Goal: Task Accomplishment & Management: Use online tool/utility

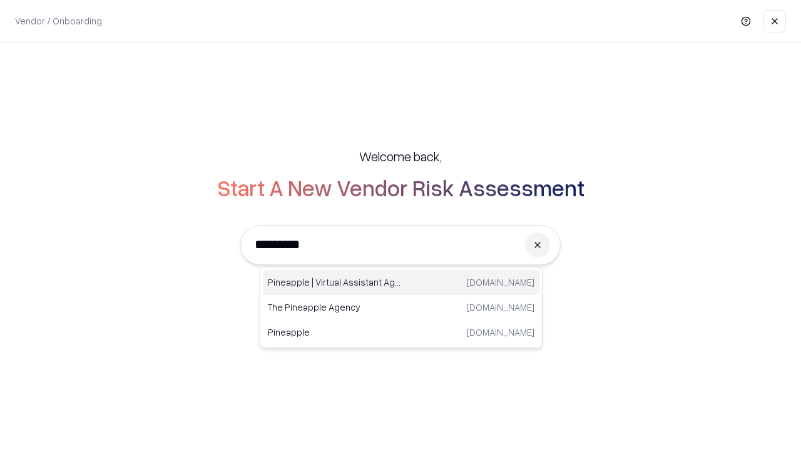
click at [401, 283] on div "Pineapple | Virtual Assistant Agency [DOMAIN_NAME]" at bounding box center [401, 282] width 276 height 25
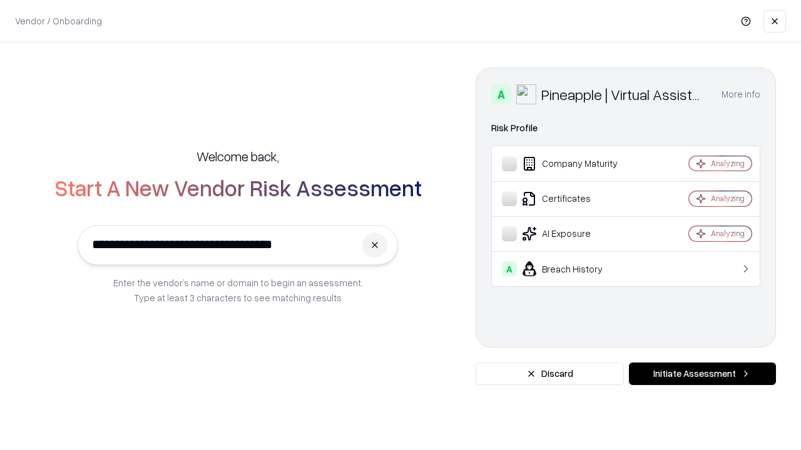
type input "**********"
click at [702, 374] on button "Initiate Assessment" at bounding box center [702, 374] width 147 height 23
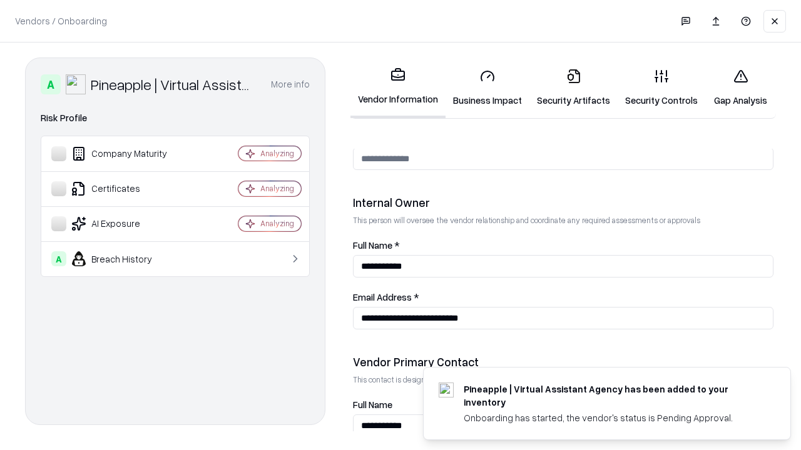
scroll to position [648, 0]
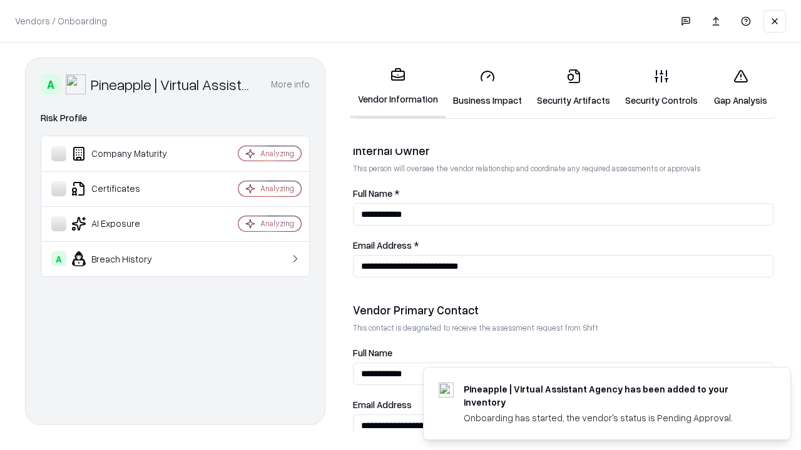
click at [487, 88] on link "Business Impact" at bounding box center [487, 88] width 84 height 58
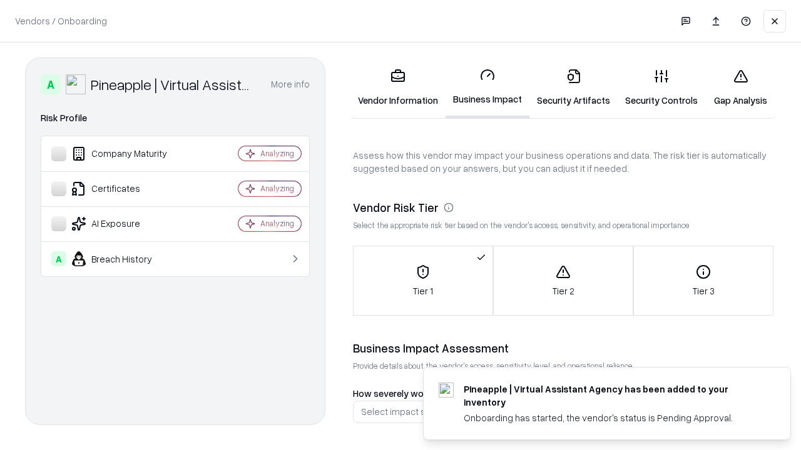
click at [740, 88] on link "Gap Analysis" at bounding box center [740, 88] width 71 height 58
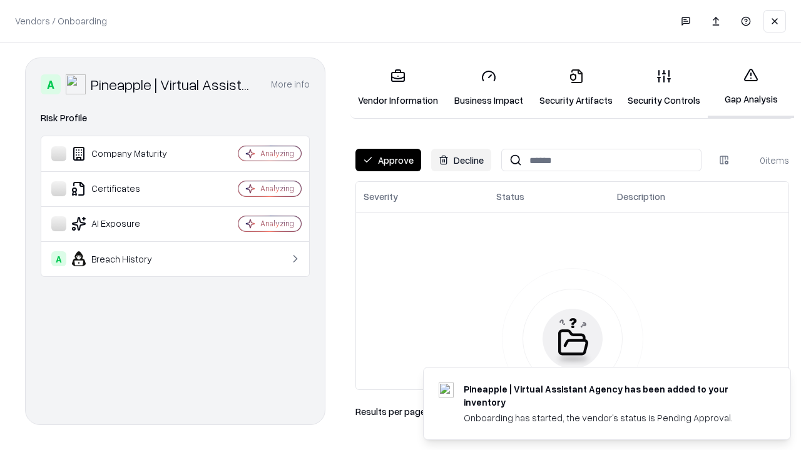
click at [388, 160] on button "Approve" at bounding box center [388, 160] width 66 height 23
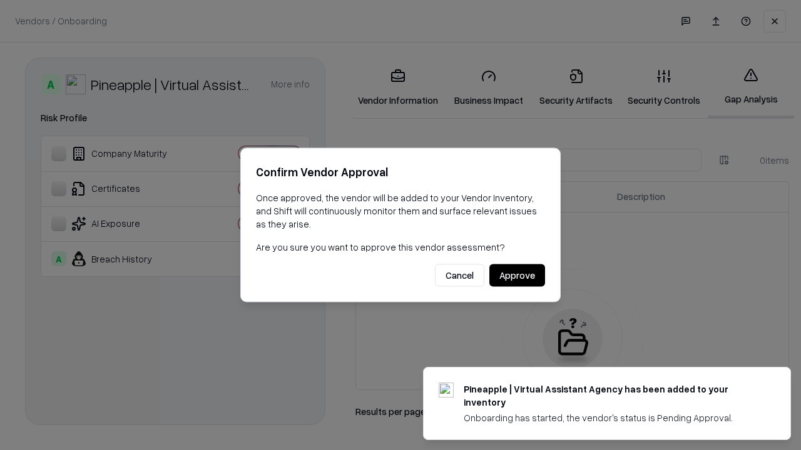
click at [517, 275] on button "Approve" at bounding box center [517, 276] width 56 height 23
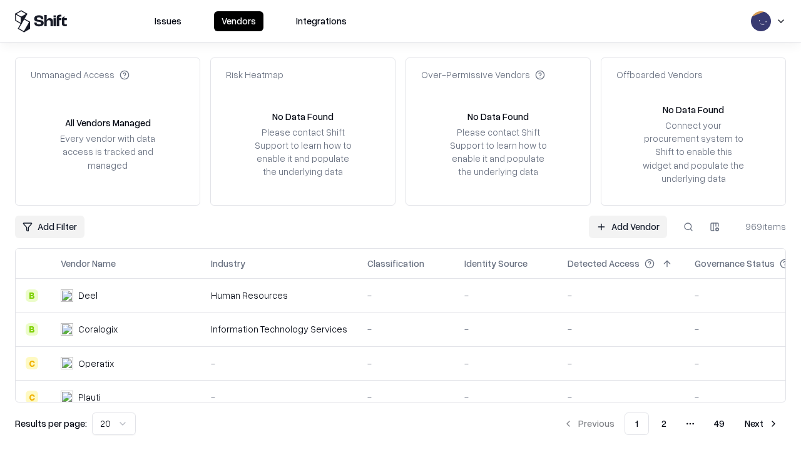
type input "**********"
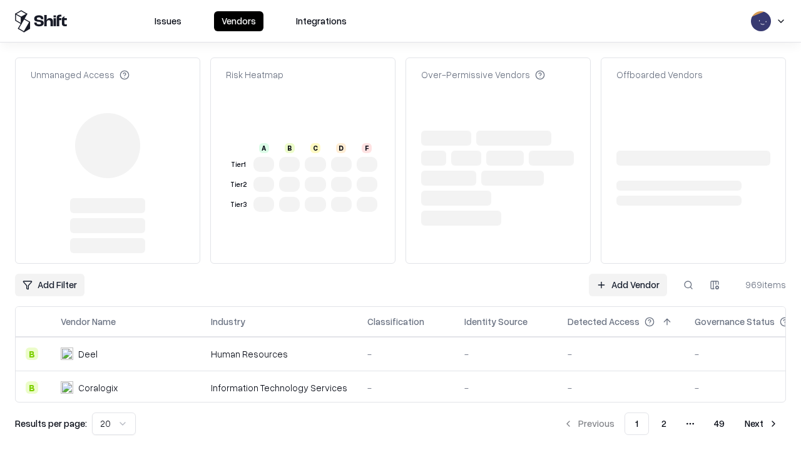
click at [627, 274] on link "Add Vendor" at bounding box center [628, 285] width 78 height 23
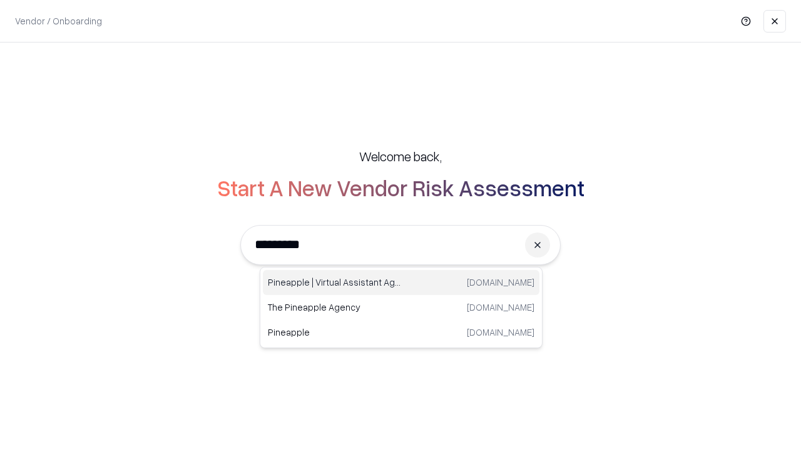
click at [401, 283] on div "Pineapple | Virtual Assistant Agency [DOMAIN_NAME]" at bounding box center [401, 282] width 276 height 25
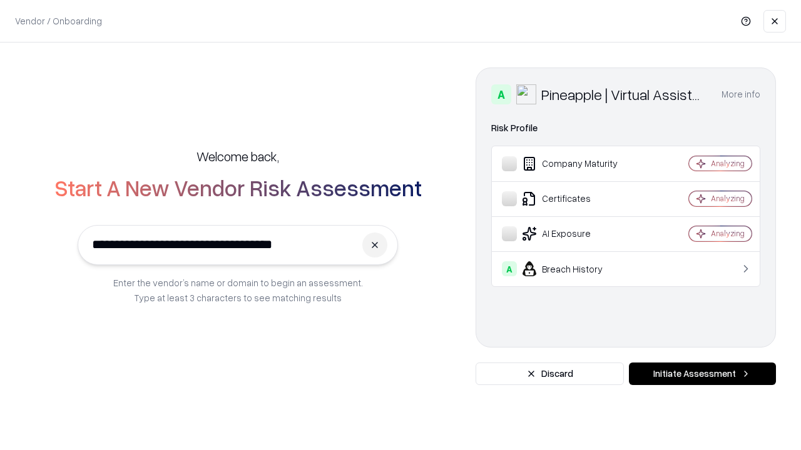
type input "**********"
click at [702, 374] on button "Initiate Assessment" at bounding box center [702, 374] width 147 height 23
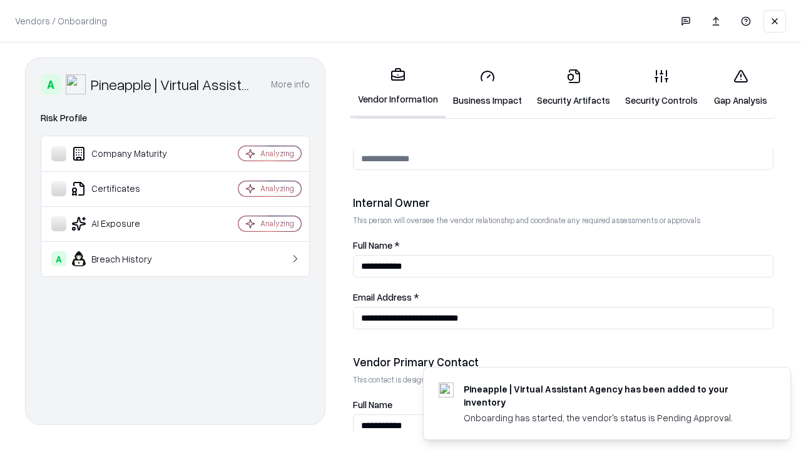
scroll to position [648, 0]
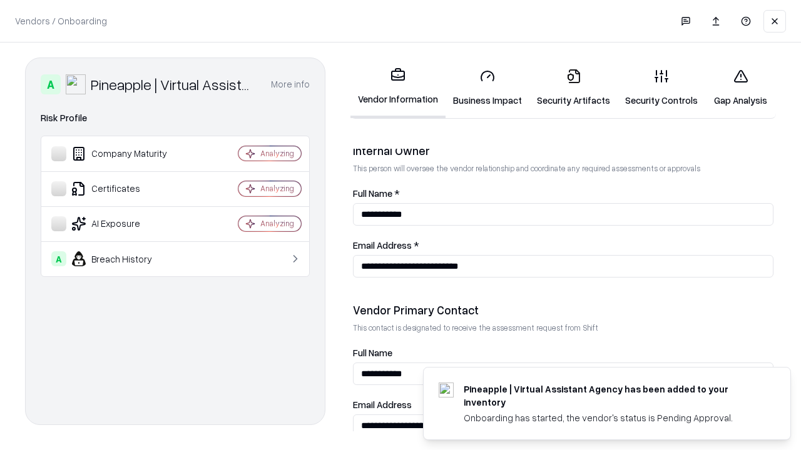
click at [740, 88] on link "Gap Analysis" at bounding box center [740, 88] width 71 height 58
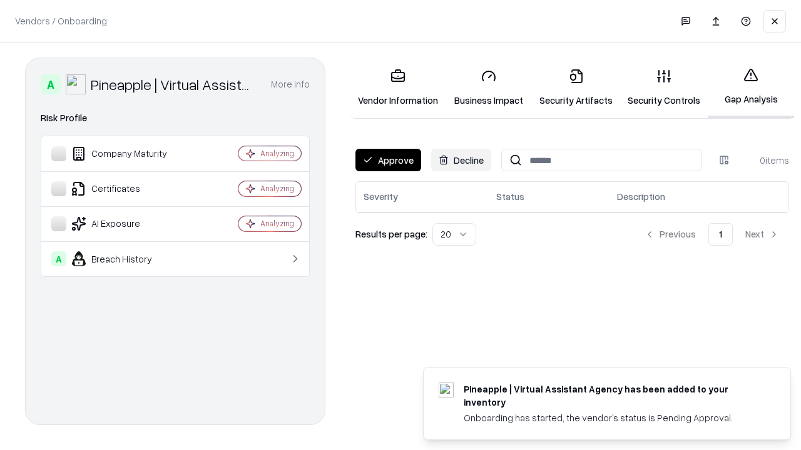
click at [388, 160] on button "Approve" at bounding box center [388, 160] width 66 height 23
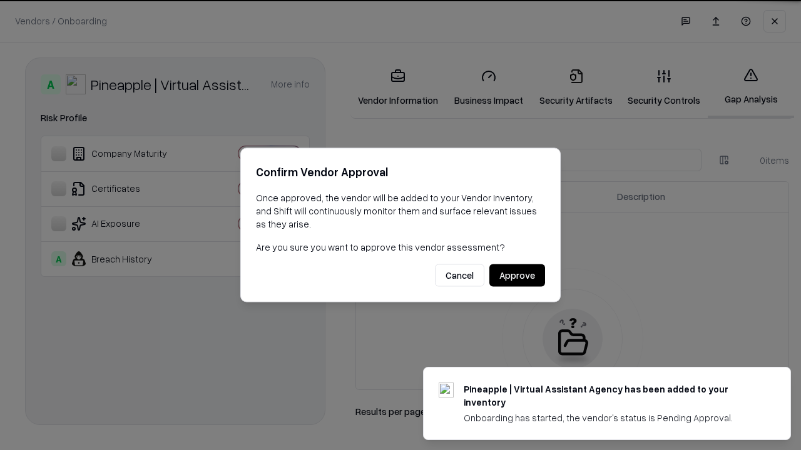
click at [517, 275] on button "Approve" at bounding box center [517, 276] width 56 height 23
